Goal: Task Accomplishment & Management: Use online tool/utility

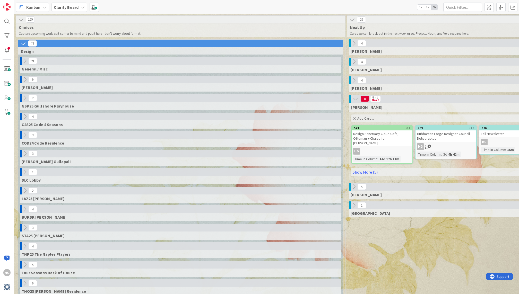
scroll to position [0, 361]
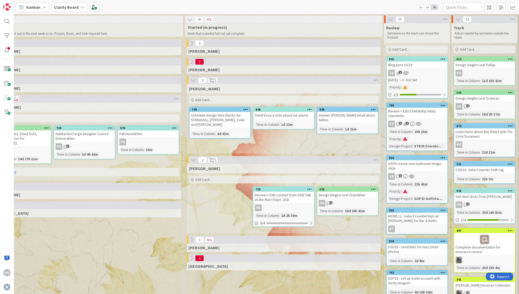
click at [285, 202] on div "Review + Edit content from ASID Talk at the Mart (Sept. 202)" at bounding box center [283, 197] width 61 height 11
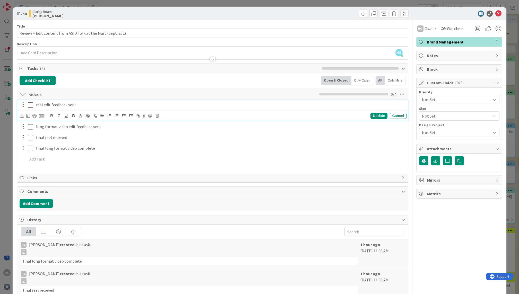
click at [29, 105] on icon at bounding box center [30, 105] width 5 height 6
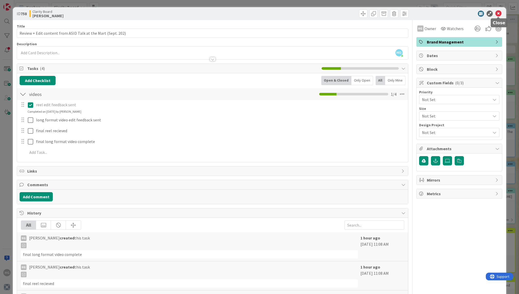
click at [499, 14] on icon at bounding box center [498, 14] width 6 height 6
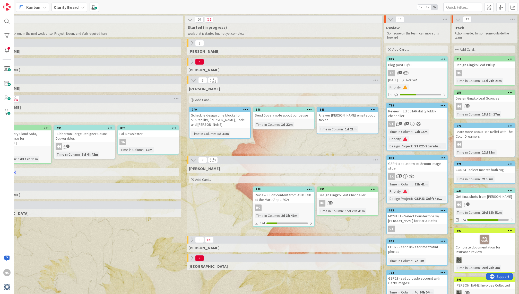
click at [349, 196] on div "Design Gingko Leaf Chandelier" at bounding box center [347, 195] width 61 height 7
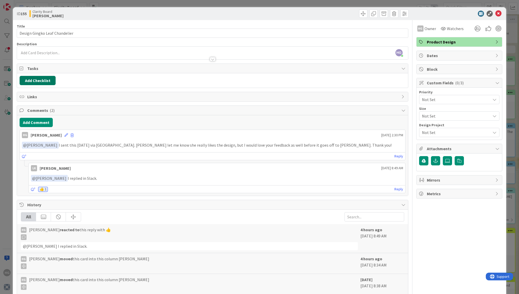
click at [36, 82] on button "Add Checklist" at bounding box center [38, 80] width 36 height 9
click at [40, 104] on input at bounding box center [62, 104] width 80 height 9
type input "d"
type input "ginkgo leaf chandelier"
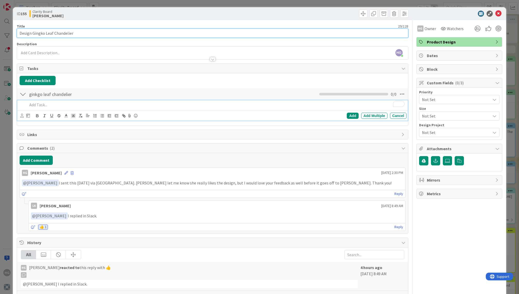
click at [40, 34] on input "Design Gingko Leaf Chandelier" at bounding box center [212, 33] width 391 height 9
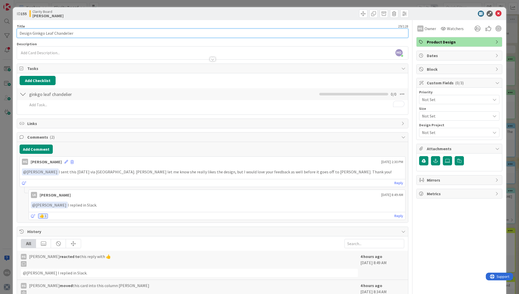
type input "Design Ginkgo Leaf Chandelier"
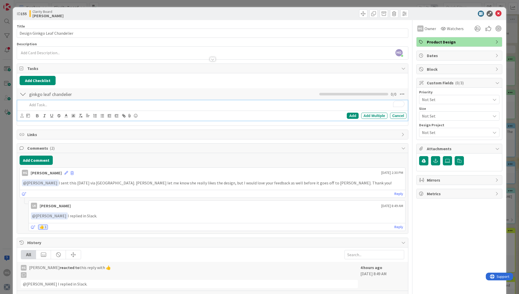
click at [40, 106] on p "To enrich screen reader interactions, please activate Accessibility in Grammarl…" at bounding box center [216, 105] width 376 height 6
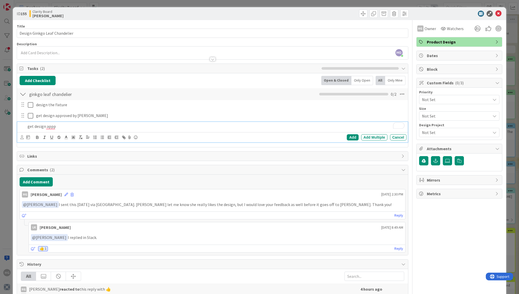
click at [28, 126] on p "get design appp" at bounding box center [216, 126] width 376 height 6
click at [59, 125] on p "design appp" at bounding box center [216, 126] width 376 height 6
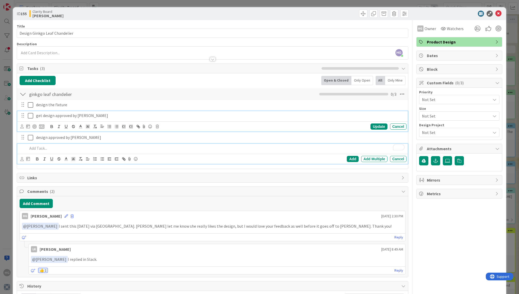
click at [42, 117] on p "get design approved by [PERSON_NAME]" at bounding box center [220, 116] width 368 height 6
click at [39, 149] on p "To enrich screen reader interactions, please activate Accessibility in Grammarl…" at bounding box center [216, 148] width 376 height 6
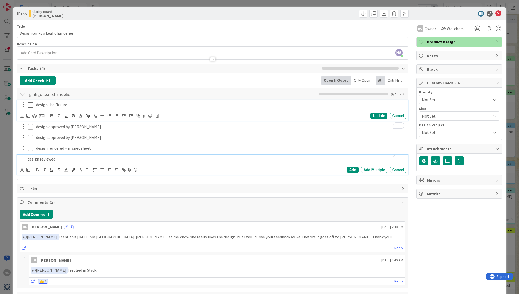
click at [60, 105] on p "design the fixture" at bounding box center [220, 105] width 368 height 6
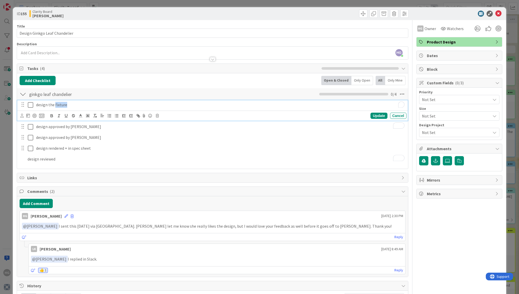
click at [60, 105] on p "design the fixture" at bounding box center [220, 105] width 368 height 6
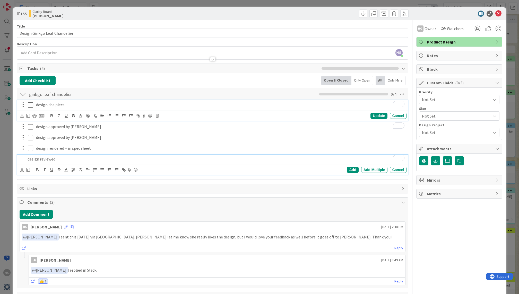
click at [58, 157] on p "design reviewed" at bounding box center [216, 159] width 376 height 6
click at [40, 158] on p "design sent to Mark" at bounding box center [216, 159] width 376 height 6
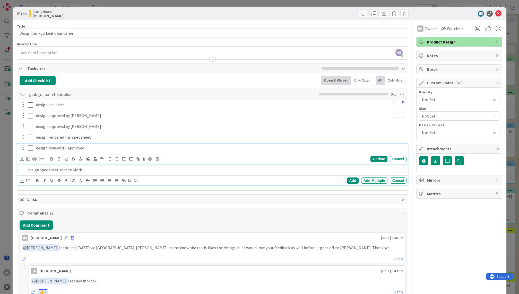
click at [46, 148] on p "design reviewed + approved" at bounding box center [220, 148] width 368 height 6
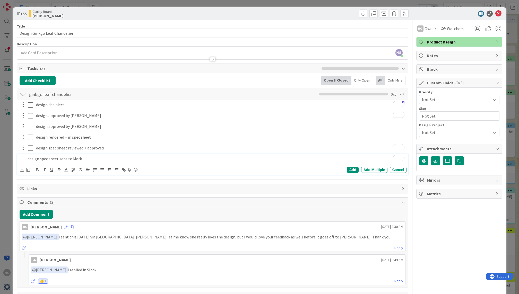
click at [86, 159] on p "design spec sheet sent to Mark" at bounding box center [216, 159] width 376 height 6
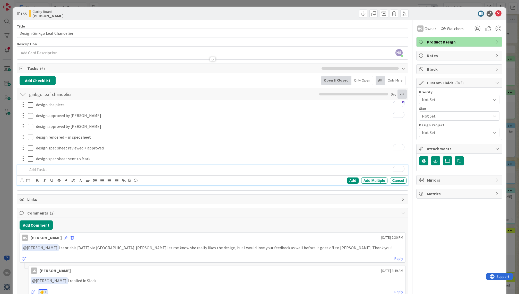
click at [402, 93] on icon at bounding box center [401, 94] width 9 height 9
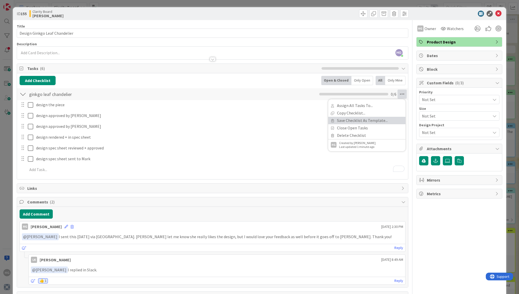
click at [373, 119] on link "Save Checklist As Template..." at bounding box center [366, 120] width 77 height 7
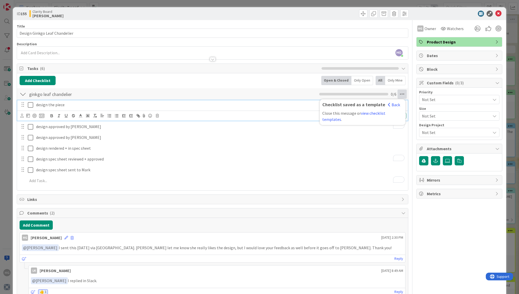
click at [31, 105] on icon at bounding box center [30, 105] width 5 height 6
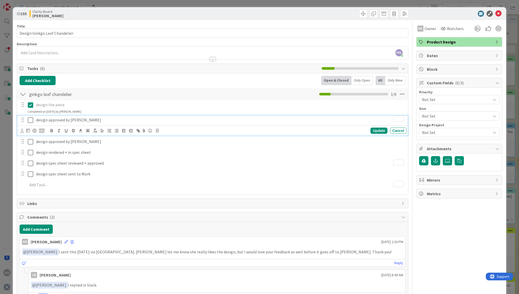
click at [30, 119] on icon at bounding box center [30, 120] width 5 height 6
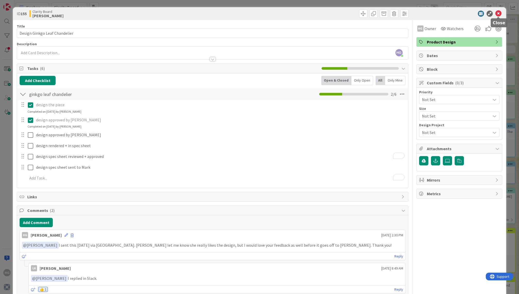
click at [497, 13] on icon at bounding box center [498, 14] width 6 height 6
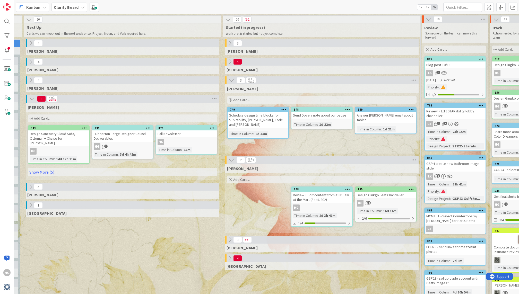
scroll to position [0, 322]
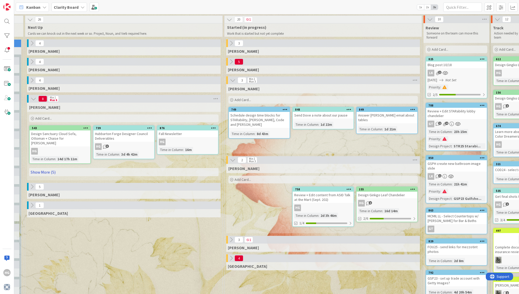
click at [83, 168] on link "Show More (5)" at bounding box center [123, 172] width 189 height 8
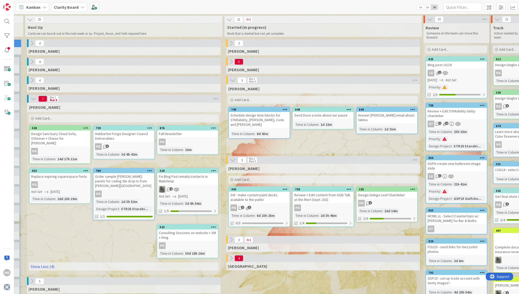
drag, startPoint x: 114, startPoint y: 178, endPoint x: 188, endPoint y: 11, distance: 181.6
